Goal: Information Seeking & Learning: Learn about a topic

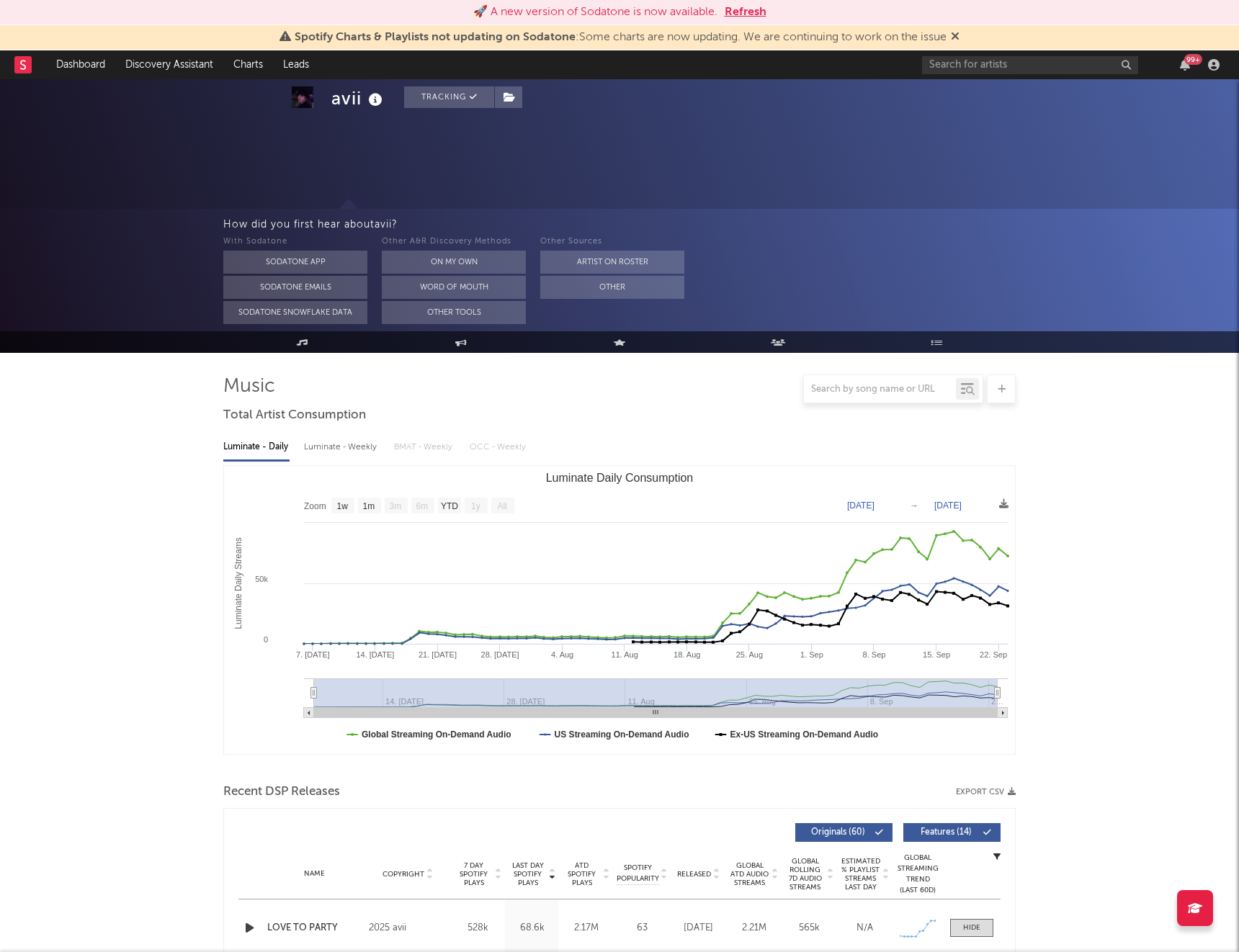
select select "1w"
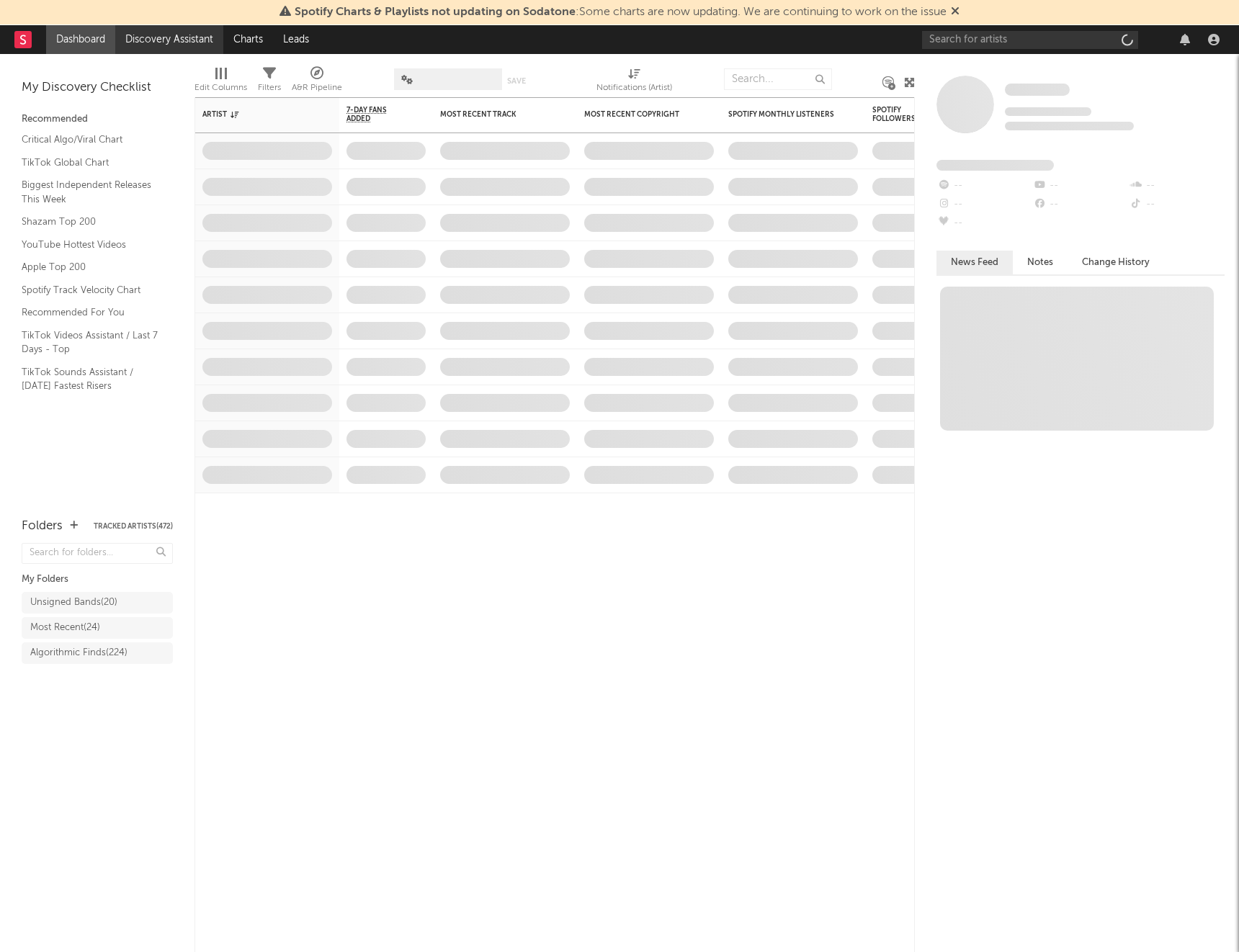
click at [184, 40] on link "Discovery Assistant" at bounding box center [168, 40] width 108 height 29
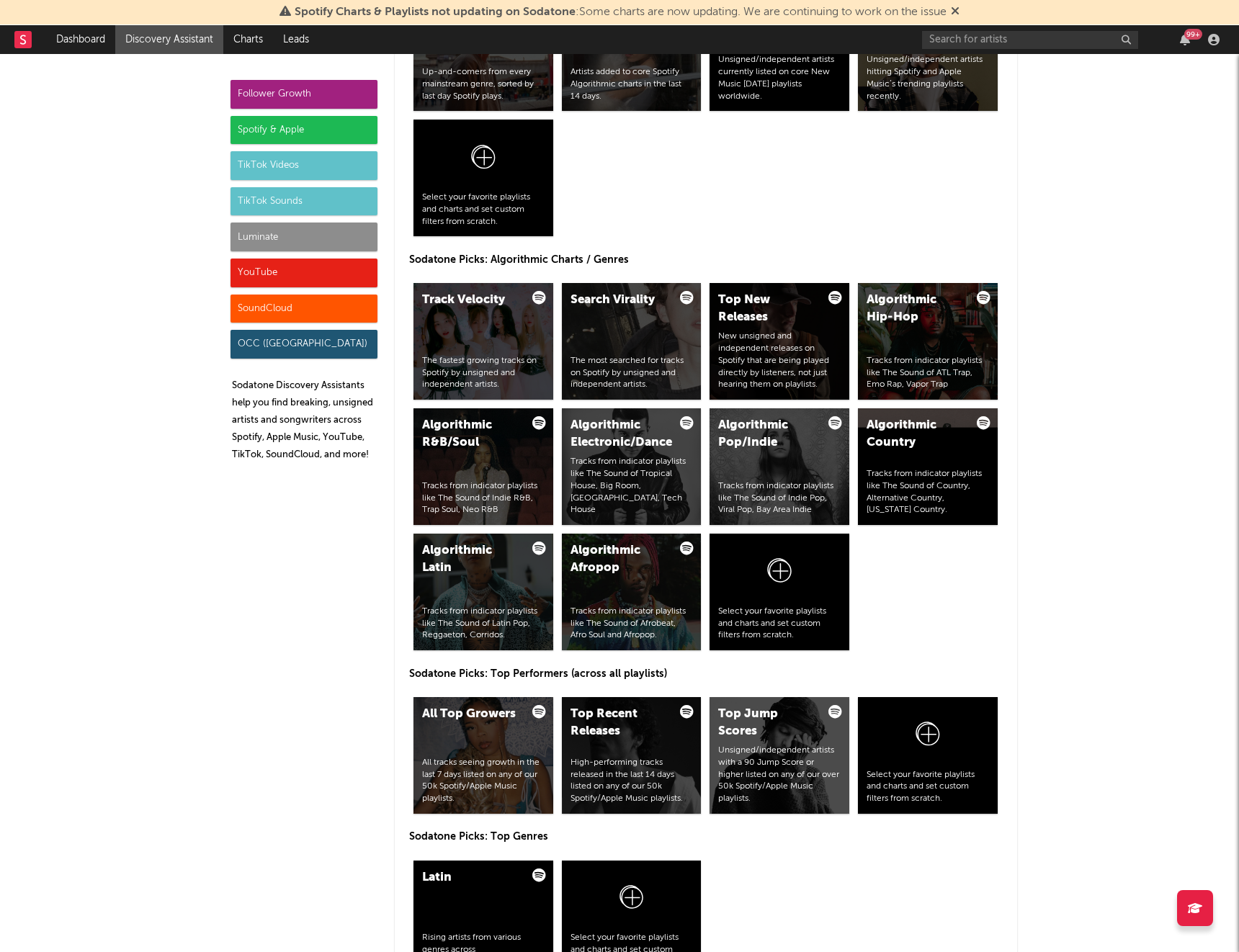
scroll to position [1729, 0]
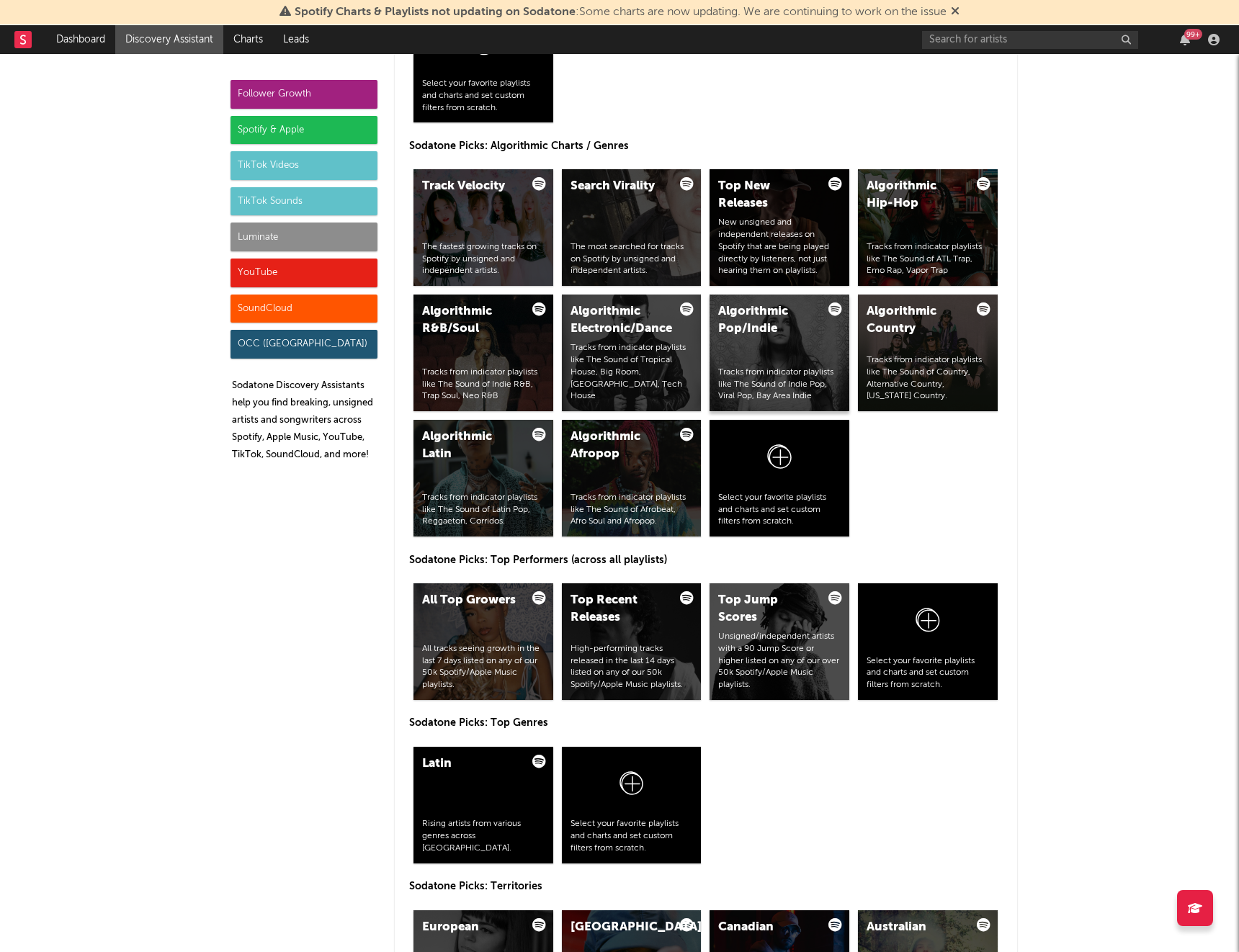
click at [759, 335] on div "Algorithmic Pop/Indie" at bounding box center [767, 320] width 98 height 35
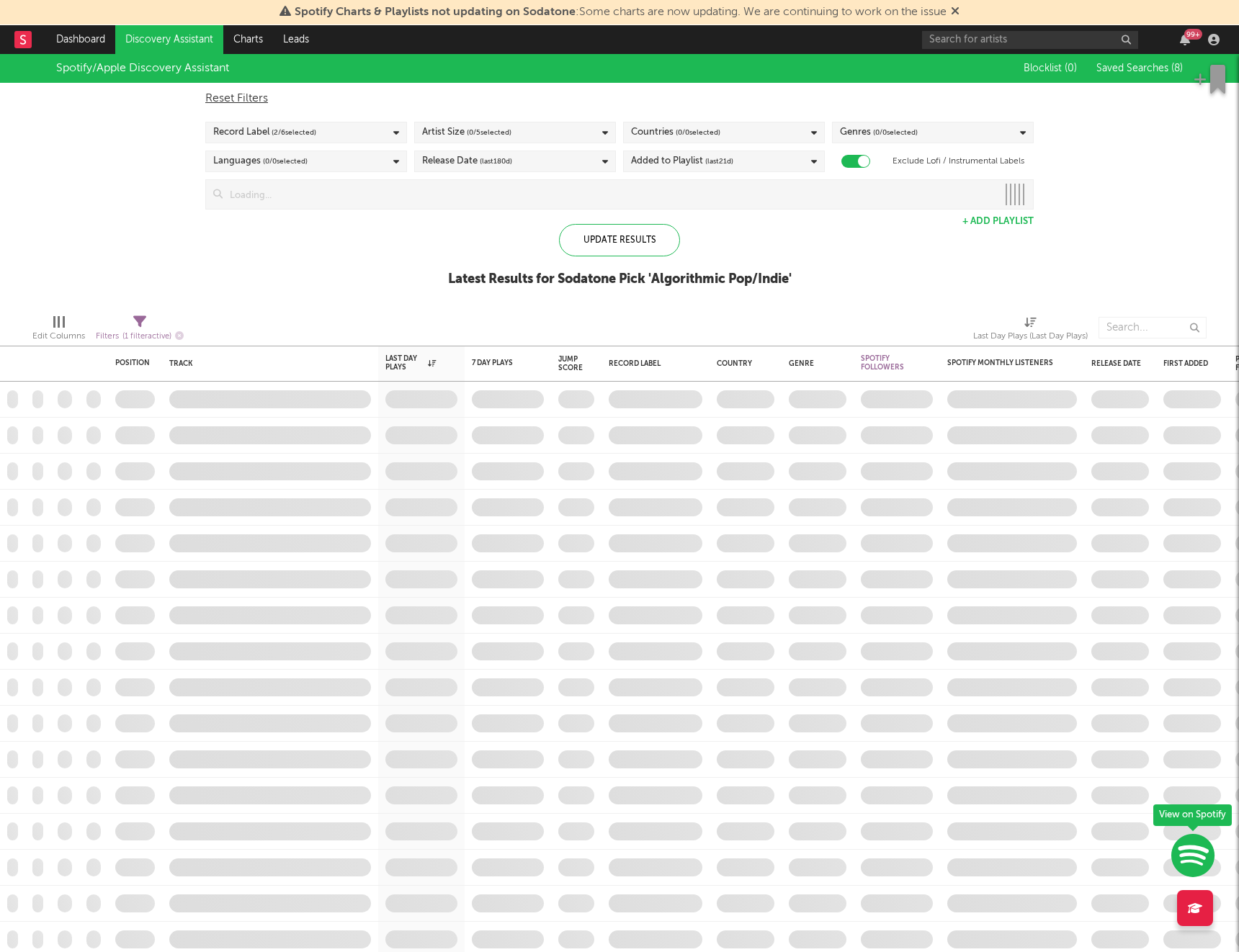
checkbox input "true"
